Goal: Task Accomplishment & Management: Complete application form

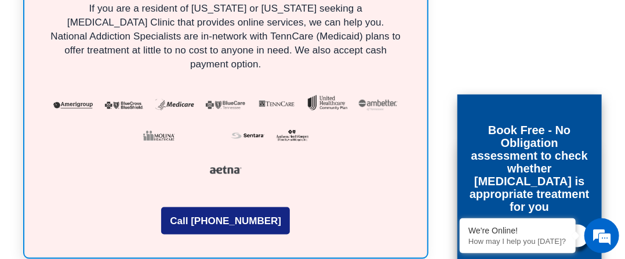
scroll to position [3677, 0]
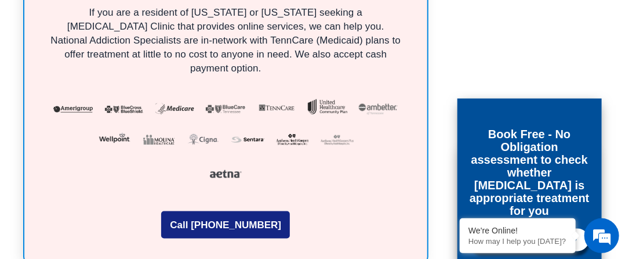
click at [501, 234] on span "Start Assessment" at bounding box center [523, 239] width 83 height 11
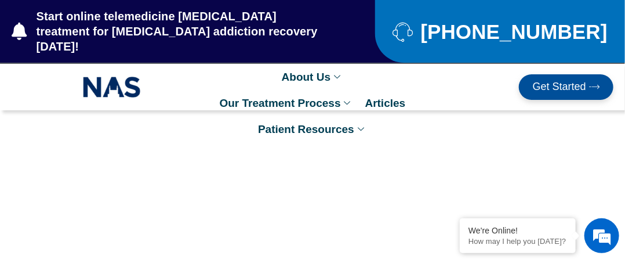
click at [552, 74] on link "Get Started" at bounding box center [566, 87] width 94 height 26
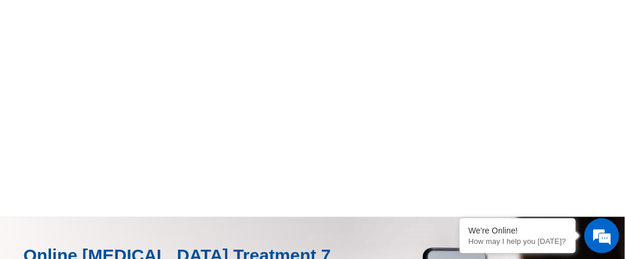
scroll to position [891, 0]
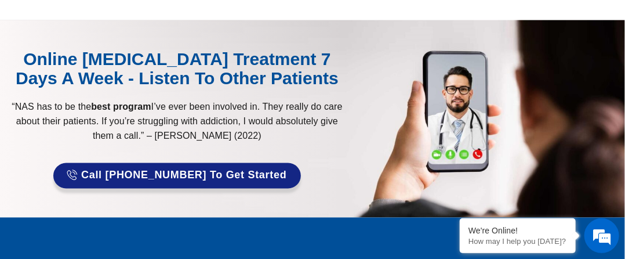
scroll to position [590, 0]
